Goal: Information Seeking & Learning: Check status

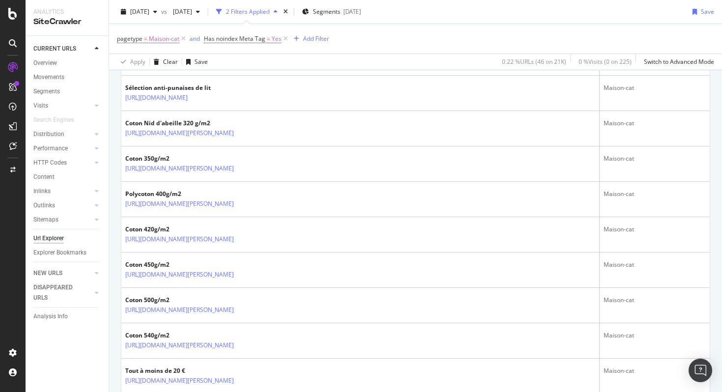
scroll to position [1263, 0]
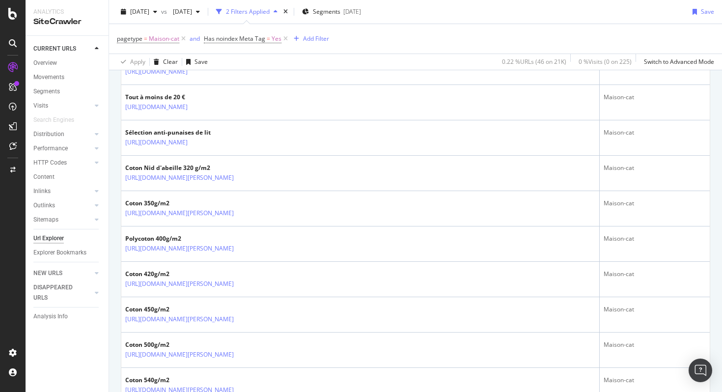
click at [242, 43] on span "Has noindex Meta Tag = Yes" at bounding box center [247, 39] width 86 height 14
click at [242, 39] on span "Has noindex Meta Tag" at bounding box center [234, 38] width 61 height 8
click at [208, 36] on icon at bounding box center [209, 38] width 3 height 6
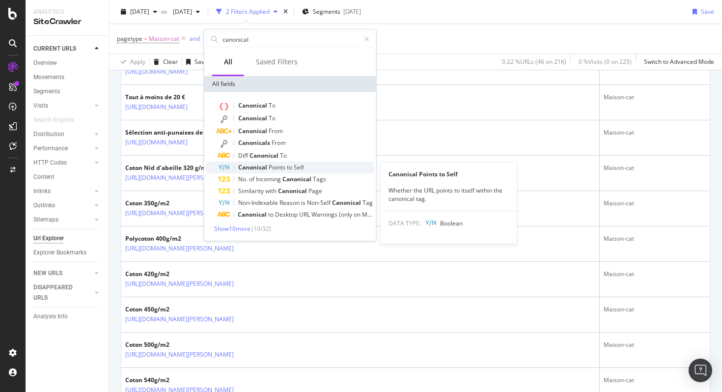
type input "canonical"
click at [307, 169] on div "Canonical Points to Self" at bounding box center [296, 168] width 156 height 12
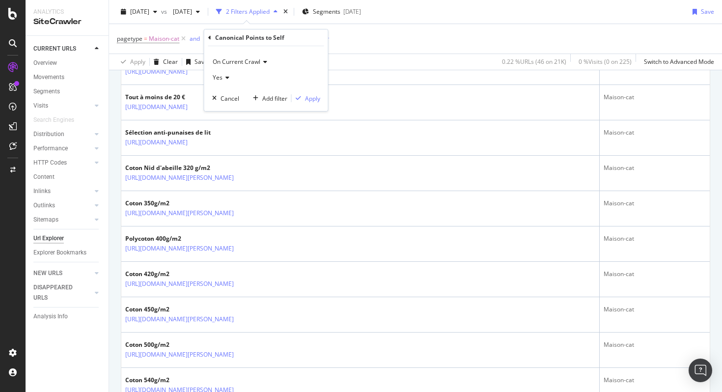
click at [223, 79] on icon at bounding box center [225, 78] width 7 height 6
click at [231, 109] on div "No" at bounding box center [267, 110] width 105 height 13
click at [317, 98] on div "Apply" at bounding box center [312, 98] width 15 height 8
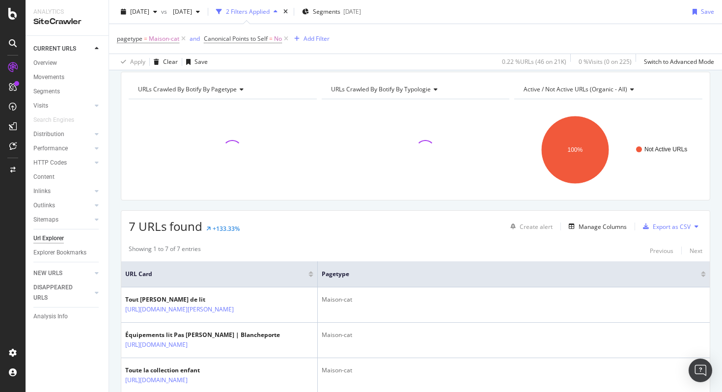
scroll to position [301, 0]
